Goal: Transaction & Acquisition: Download file/media

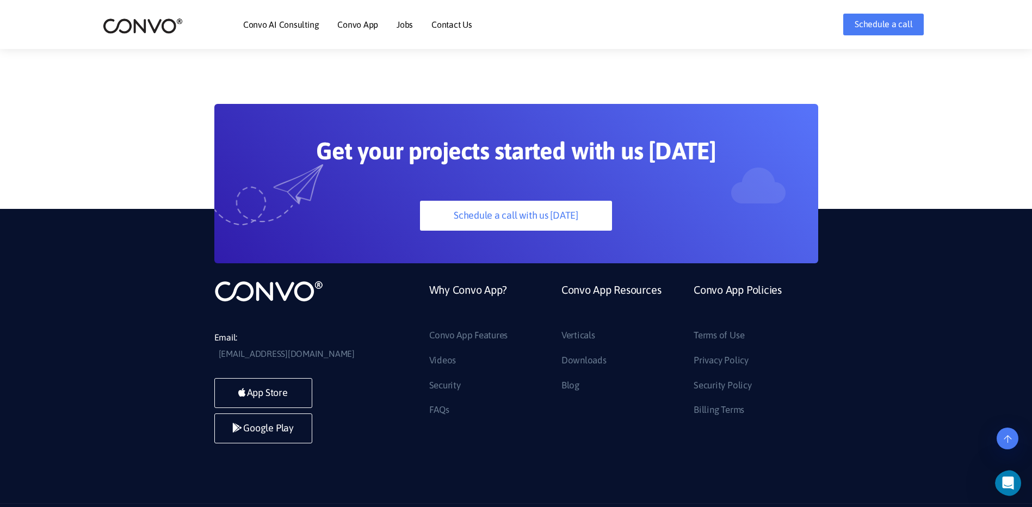
scroll to position [3045, 0]
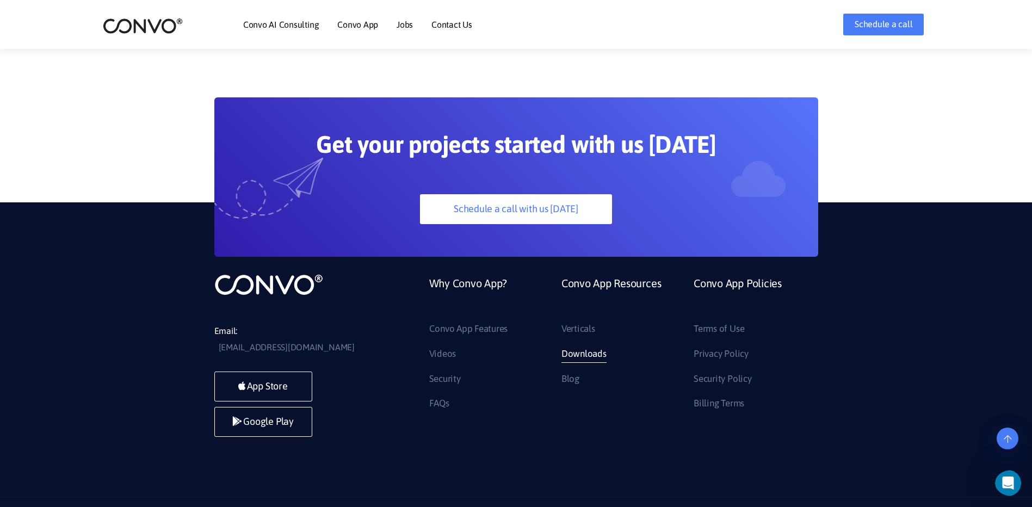
click at [572, 345] on link "Downloads" at bounding box center [583, 353] width 45 height 17
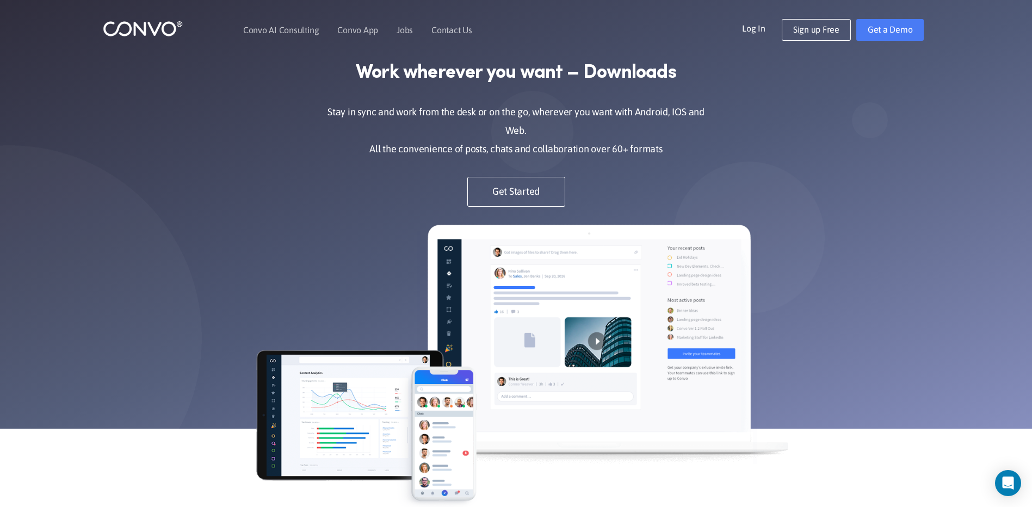
click at [650, 130] on p "Stay in sync and work from the desk or on the go, wherever you want with Androi…" at bounding box center [516, 130] width 397 height 55
